Goal: Check status: Check status

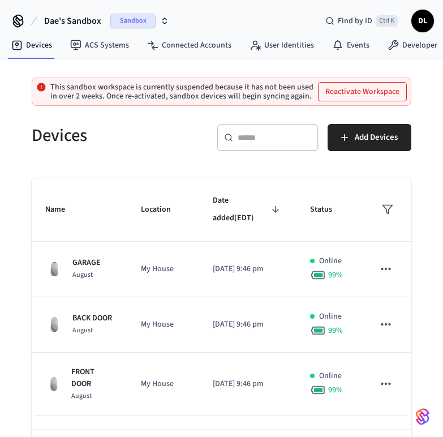
click at [125, 17] on span "Sandbox" at bounding box center [132, 21] width 45 height 15
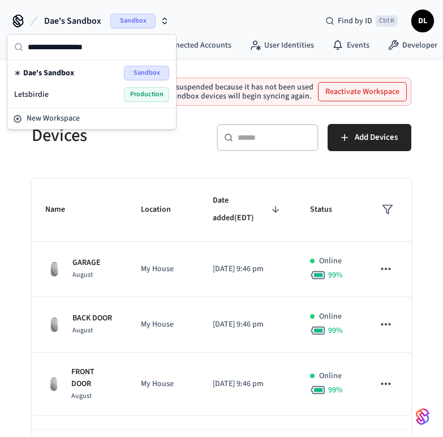
click at [142, 88] on span "Production" at bounding box center [146, 94] width 45 height 15
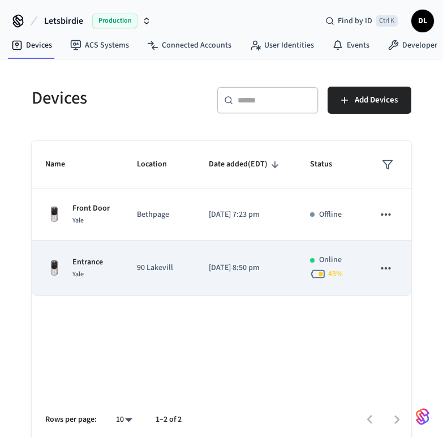
click at [144, 266] on p "90 Lakevill" at bounding box center [159, 268] width 45 height 12
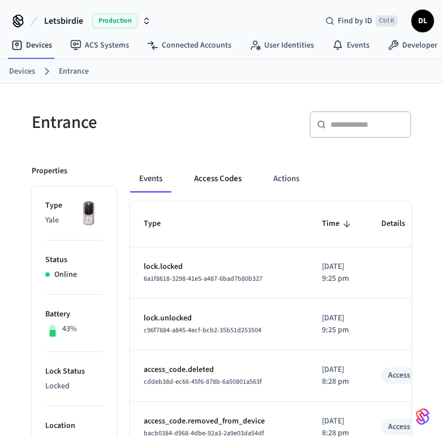
click at [232, 177] on button "Access Codes" at bounding box center [218, 178] width 66 height 27
